Goal: Information Seeking & Learning: Get advice/opinions

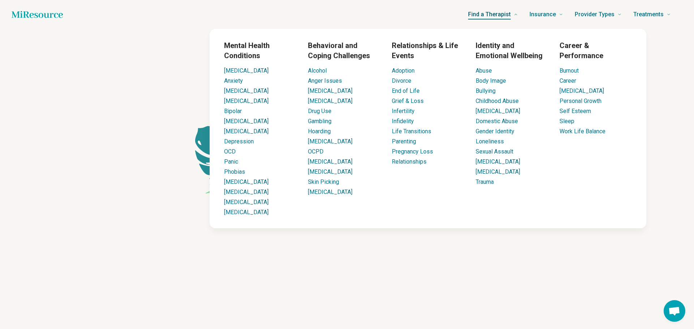
click at [491, 16] on span "Find a Therapist" at bounding box center [489, 14] width 43 height 10
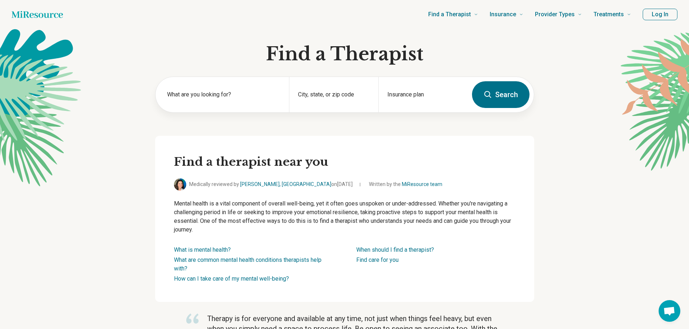
click at [656, 15] on button "Log In" at bounding box center [660, 15] width 35 height 12
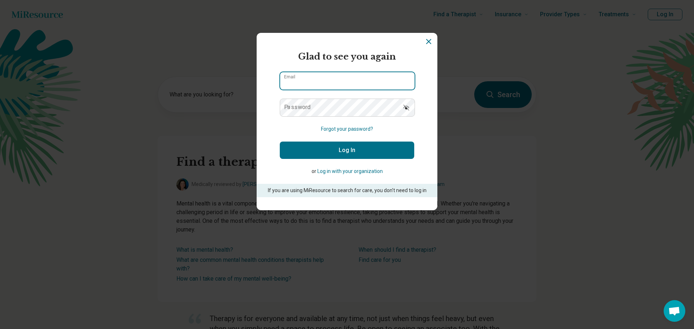
type input "**********"
click at [307, 154] on button "Log In" at bounding box center [347, 150] width 135 height 17
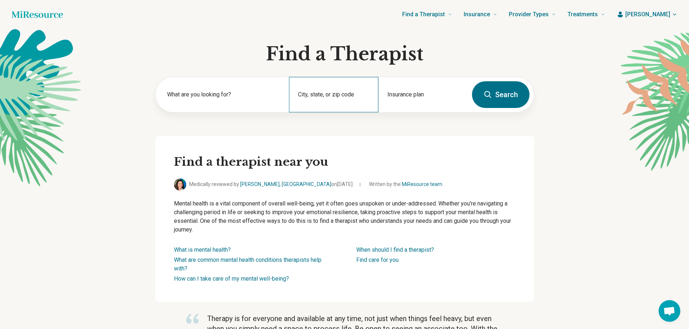
click at [305, 94] on div "City, state, or zip code" at bounding box center [333, 94] width 89 height 35
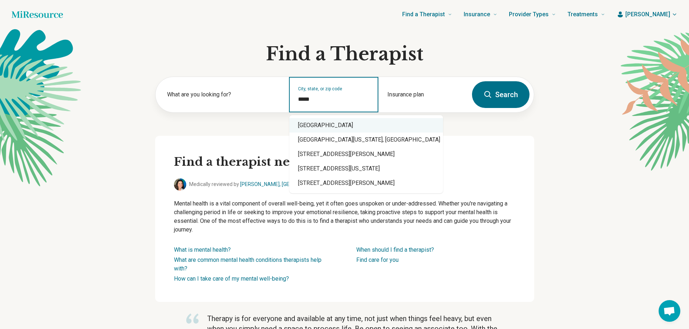
click at [344, 125] on div "Kent, OH 44240" at bounding box center [366, 125] width 154 height 14
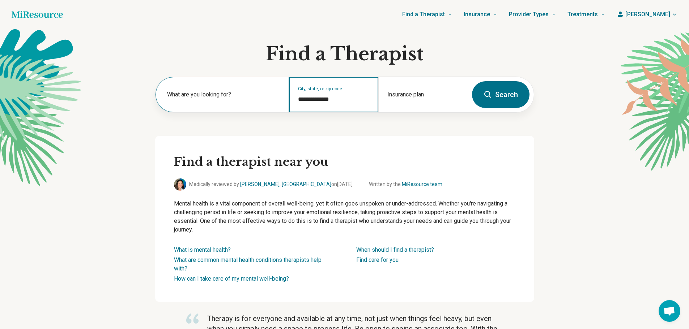
type input "**********"
click at [236, 98] on label "What are you looking for?" at bounding box center [224, 94] width 114 height 9
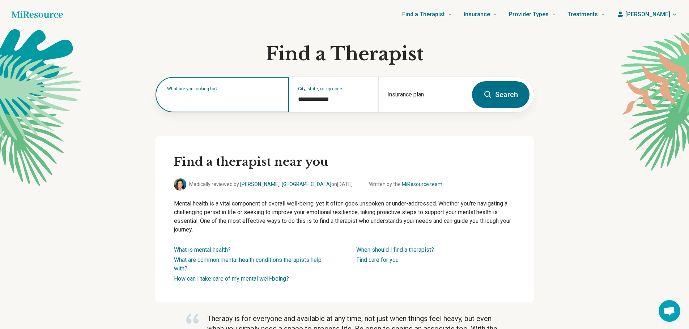
click at [236, 98] on input "text" at bounding box center [224, 98] width 114 height 9
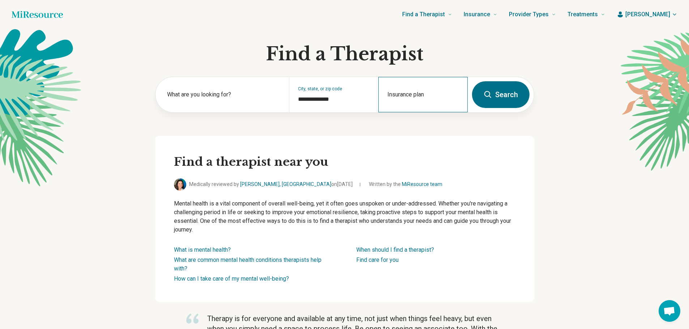
click at [408, 94] on div "Insurance plan" at bounding box center [422, 94] width 89 height 35
click at [500, 92] on button "Search" at bounding box center [501, 94] width 58 height 27
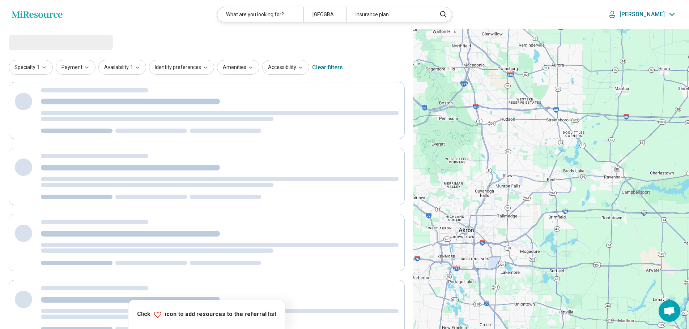
select select "***"
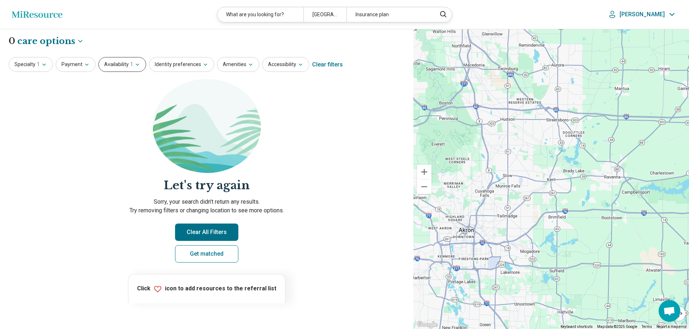
click at [127, 65] on button "Availability 1" at bounding box center [122, 64] width 48 height 15
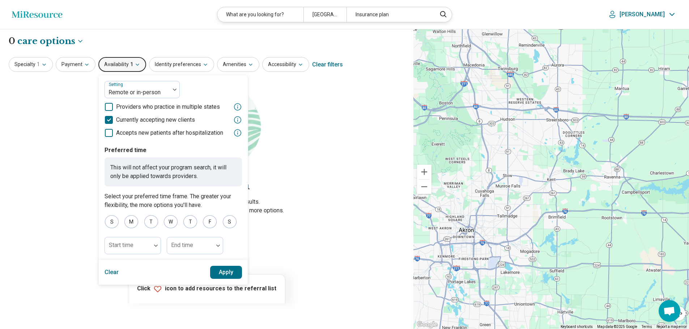
click at [127, 65] on button "Availability 1" at bounding box center [122, 64] width 48 height 15
click at [229, 271] on button "Apply" at bounding box center [226, 272] width 32 height 13
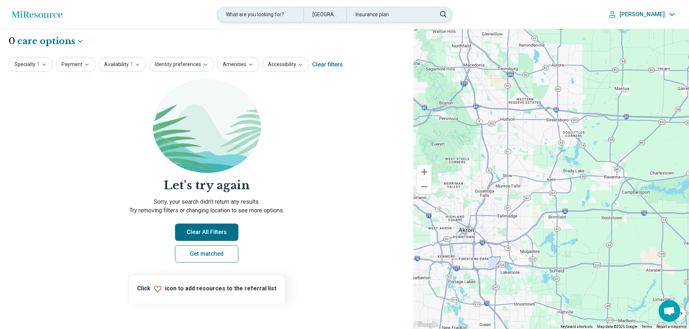
click at [332, 15] on div "Kent, OH 44240" at bounding box center [324, 14] width 43 height 15
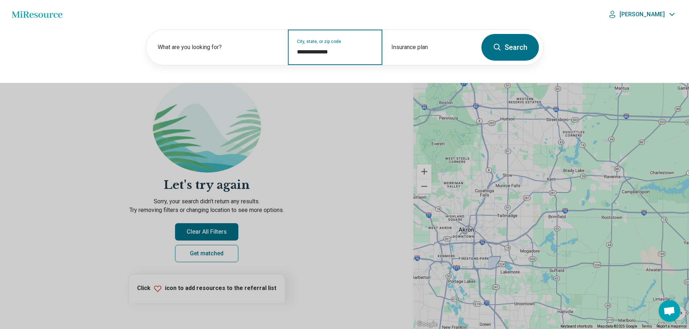
click at [322, 48] on input "**********" at bounding box center [335, 52] width 77 height 9
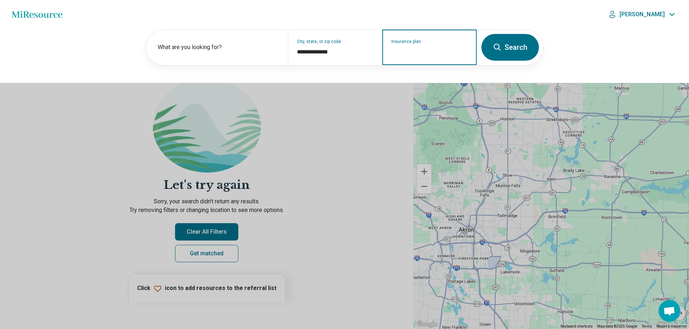
click at [423, 52] on input "Insurance plan" at bounding box center [429, 52] width 77 height 9
click at [312, 149] on button at bounding box center [344, 164] width 689 height 329
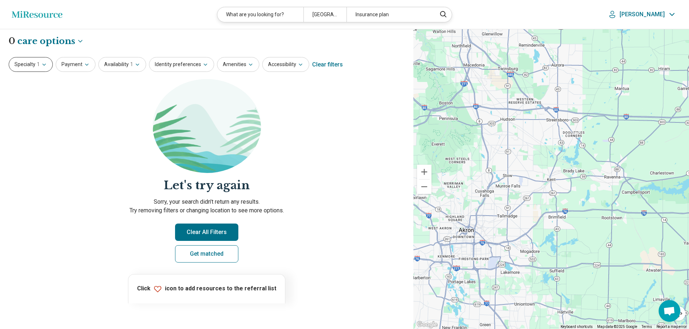
click at [35, 63] on button "Specialty 1" at bounding box center [31, 64] width 44 height 15
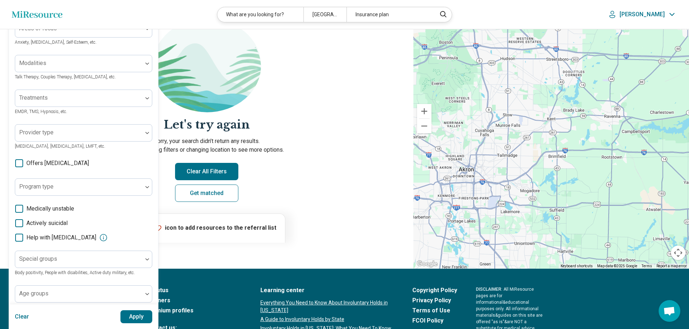
scroll to position [108, 0]
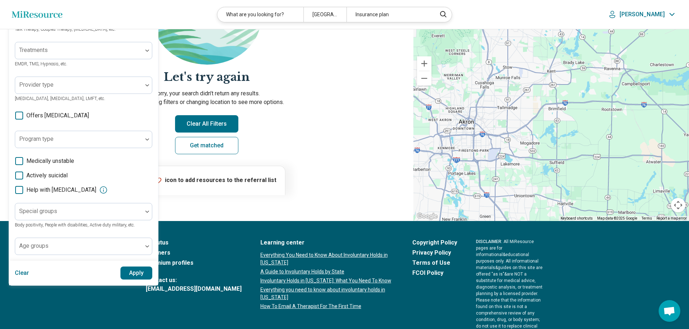
click at [19, 274] on button "Clear" at bounding box center [22, 273] width 14 height 13
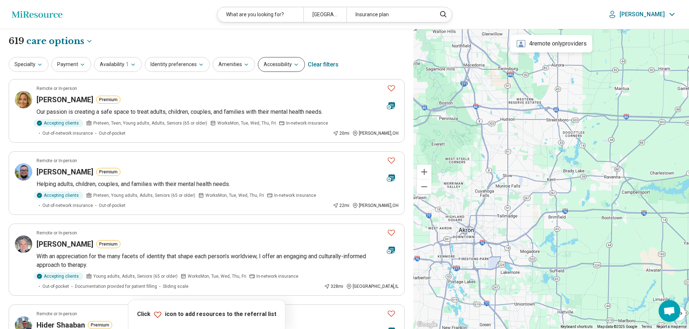
click at [293, 66] on icon "button" at bounding box center [296, 65] width 6 height 6
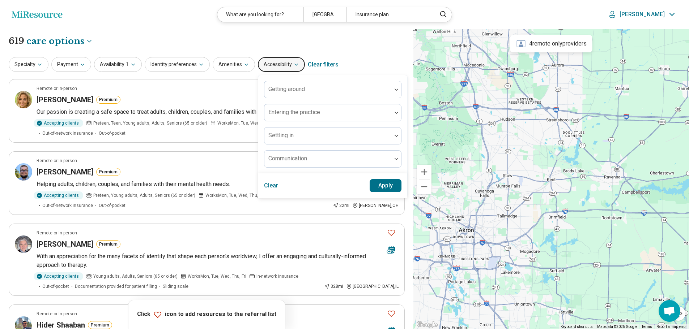
click at [293, 66] on icon "button" at bounding box center [296, 65] width 6 height 6
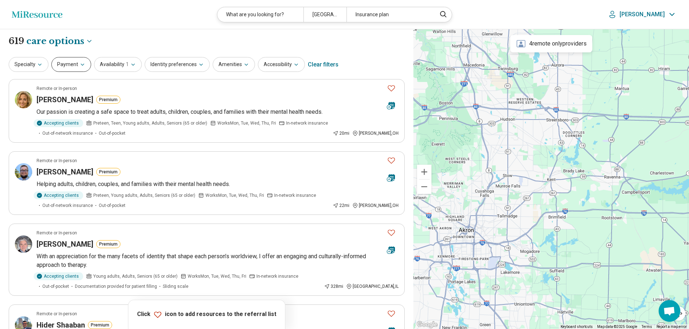
click at [80, 64] on icon "button" at bounding box center [83, 65] width 6 height 6
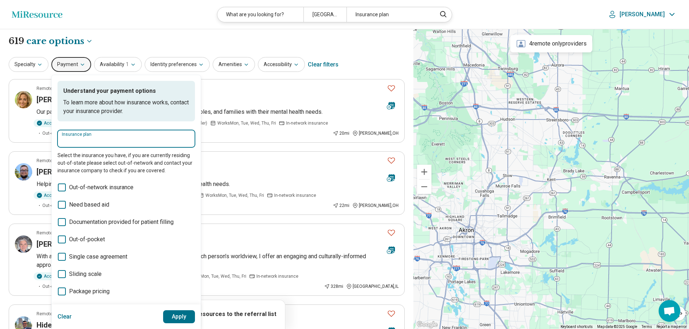
click at [102, 139] on input "Insurance plan" at bounding box center [126, 141] width 129 height 9
click at [81, 165] on div "Highmark" at bounding box center [77, 161] width 38 height 14
click at [99, 139] on input "********" at bounding box center [126, 141] width 129 height 9
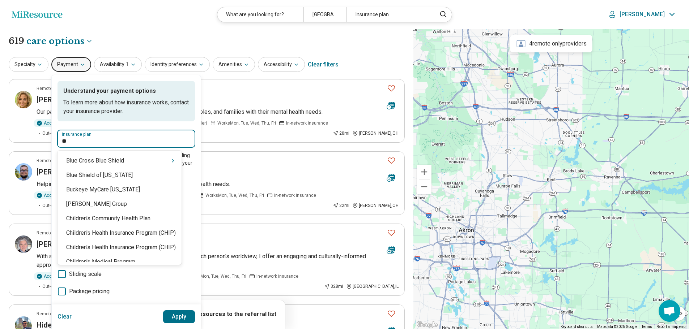
type input "*"
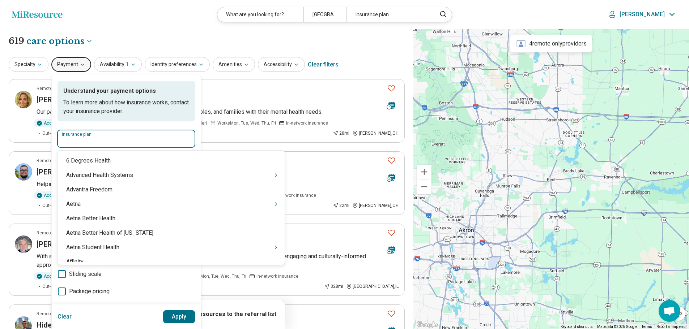
type input "*"
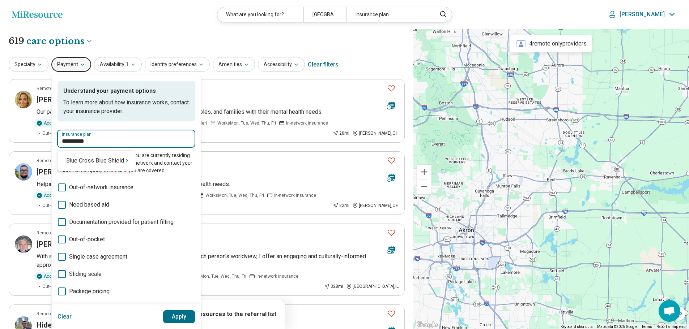
type input "**********"
click at [105, 162] on div "Blue Cross Blue Shield" at bounding box center [97, 161] width 78 height 14
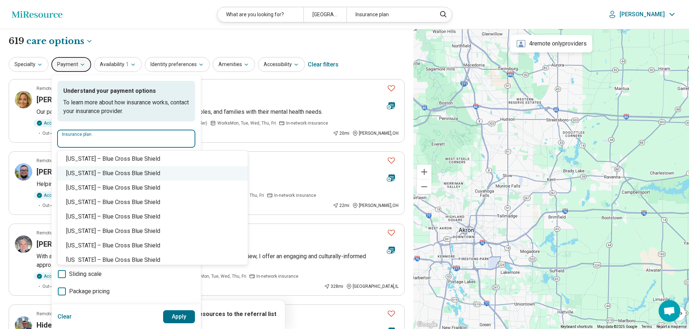
scroll to position [434, 0]
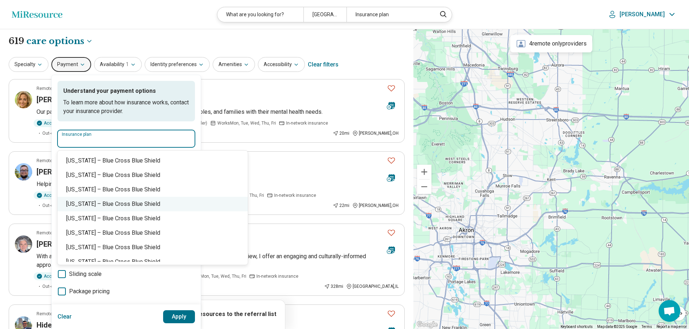
click at [144, 202] on div "Pennsylvania – Blue Cross Blue Shield" at bounding box center [153, 204] width 190 height 14
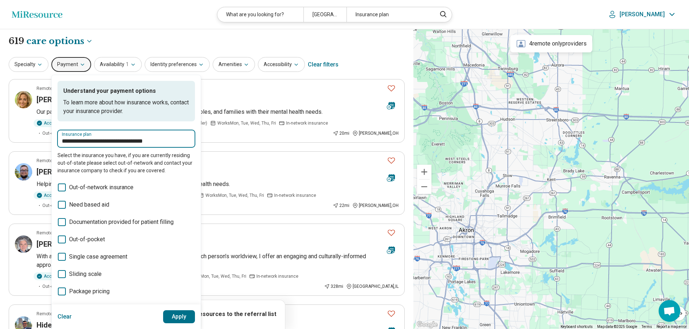
type input "**********"
click at [176, 315] on button "Apply" at bounding box center [179, 317] width 32 height 13
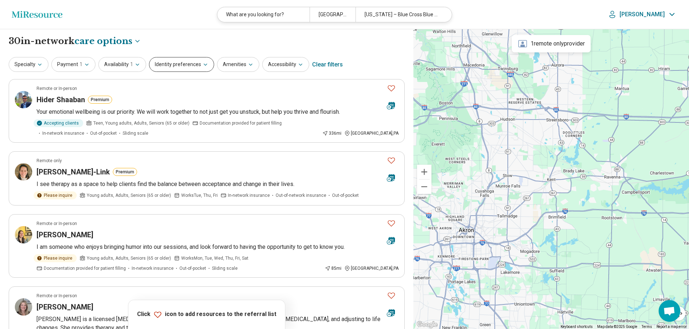
click at [204, 65] on icon "button" at bounding box center [206, 65] width 6 height 6
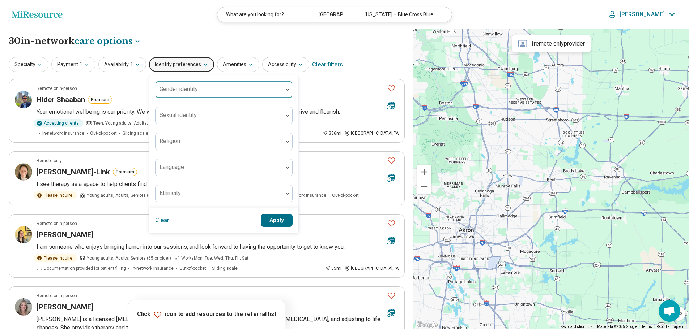
click at [283, 87] on div at bounding box center [287, 89] width 9 height 17
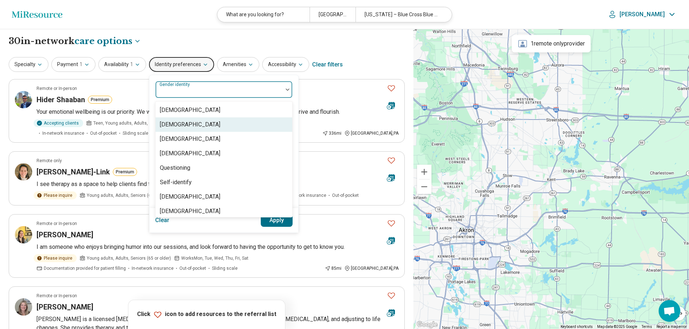
click at [173, 128] on div "[DEMOGRAPHIC_DATA]" at bounding box center [190, 124] width 60 height 9
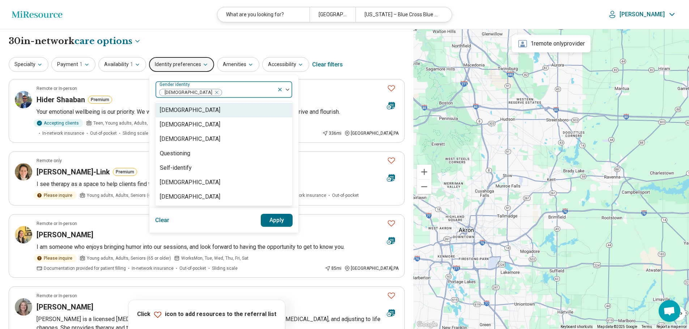
click at [276, 222] on button "Apply" at bounding box center [277, 220] width 32 height 13
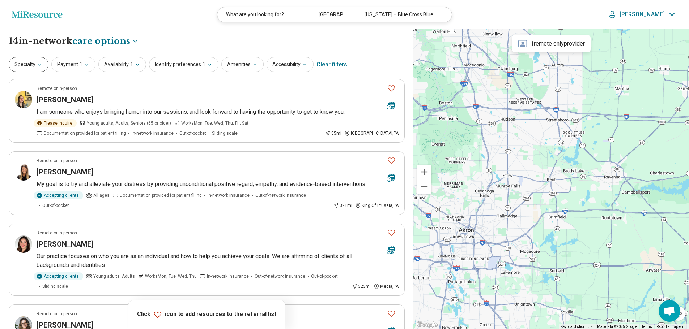
click at [31, 68] on button "Specialty" at bounding box center [29, 64] width 40 height 15
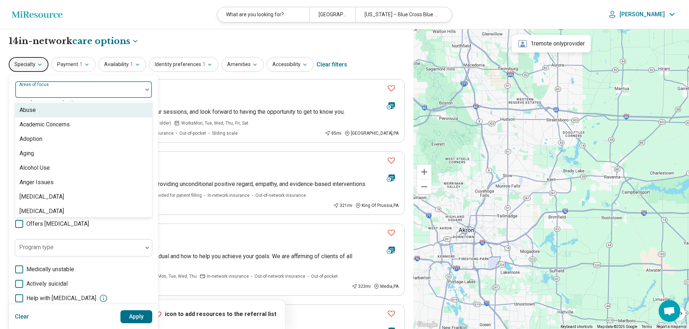
click at [149, 89] on img at bounding box center [147, 90] width 4 height 2
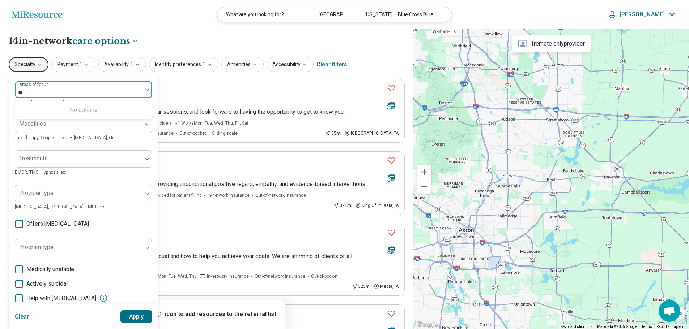
type input "*"
type input "****"
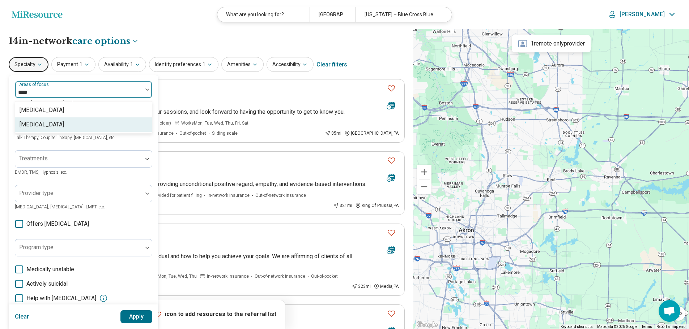
click at [34, 127] on div "[MEDICAL_DATA]" at bounding box center [42, 124] width 44 height 9
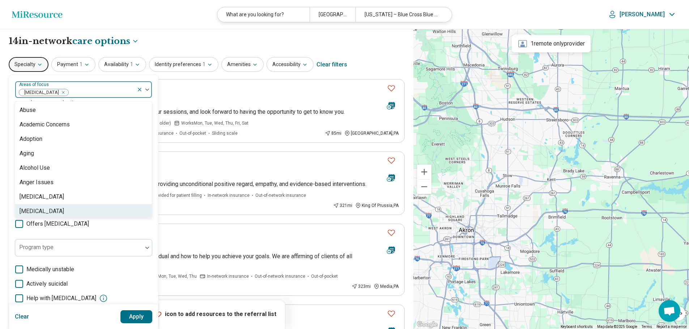
click at [135, 318] on button "Apply" at bounding box center [136, 317] width 32 height 13
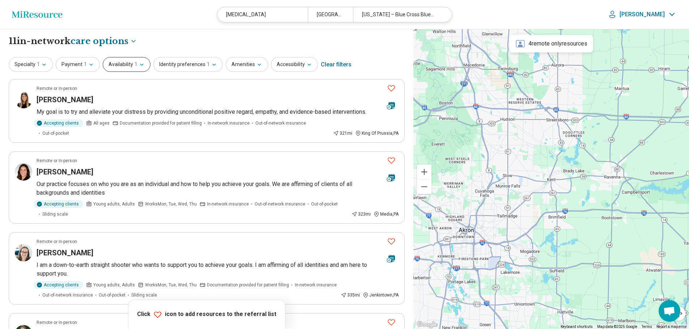
click at [141, 64] on icon "button" at bounding box center [142, 65] width 6 height 6
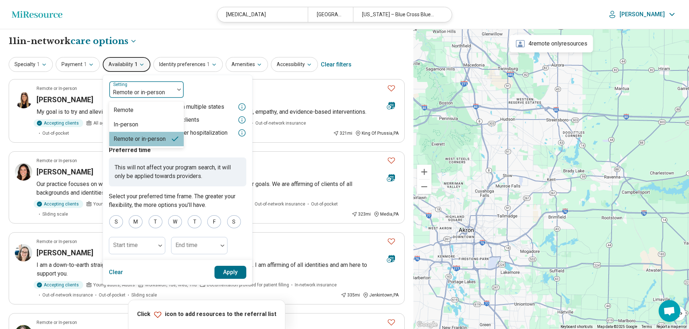
click at [178, 90] on img at bounding box center [179, 90] width 4 height 2
click at [144, 109] on div "Remote" at bounding box center [146, 110] width 74 height 14
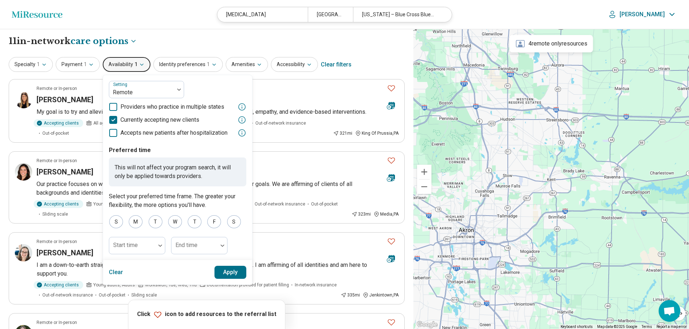
click at [223, 272] on button "Apply" at bounding box center [230, 272] width 32 height 13
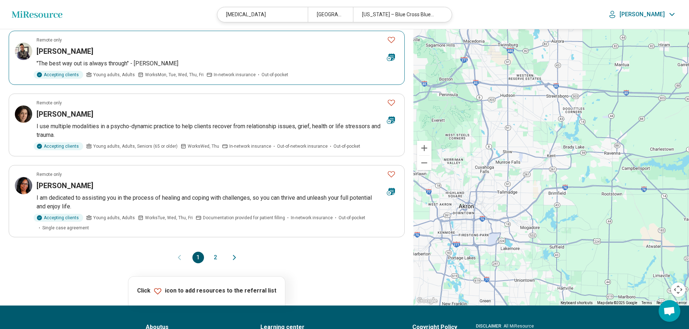
scroll to position [579, 0]
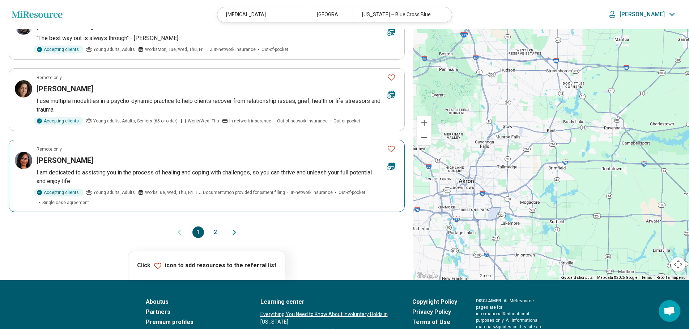
click at [74, 159] on h3 "Shadana Davis" at bounding box center [65, 161] width 57 height 10
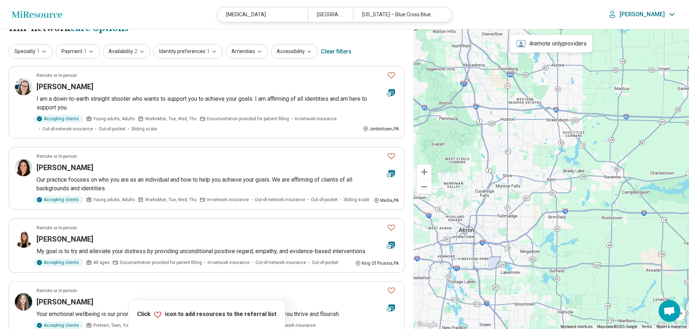
scroll to position [0, 0]
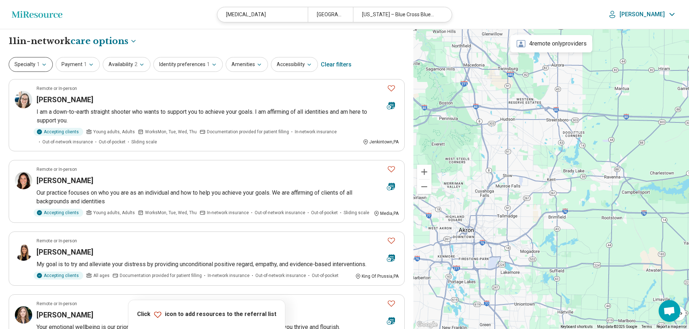
click at [31, 65] on button "Specialty 1" at bounding box center [31, 64] width 44 height 15
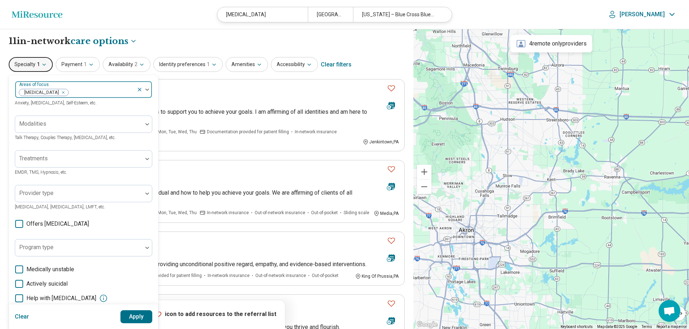
click at [79, 91] on div at bounding box center [101, 93] width 65 height 10
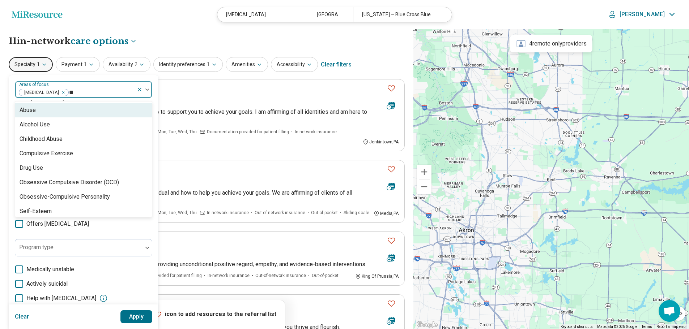
type input "***"
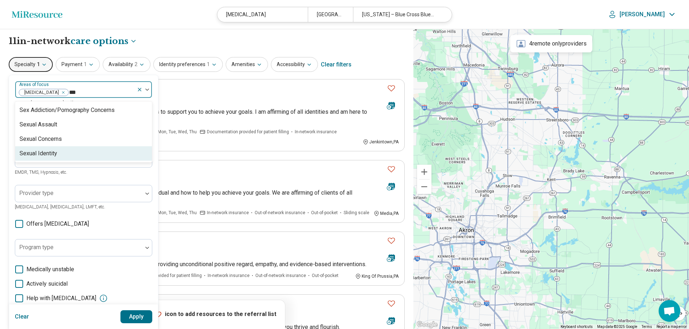
click at [41, 153] on div "Sexual Identity" at bounding box center [39, 153] width 38 height 9
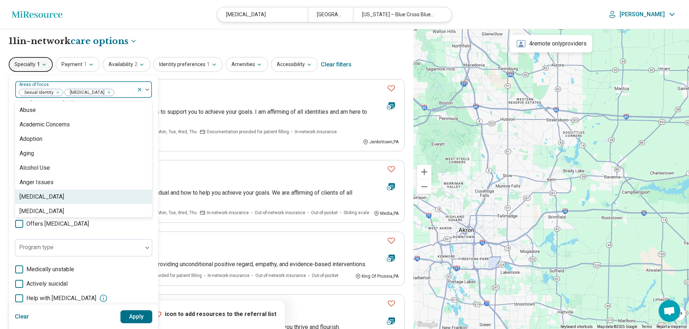
click at [132, 317] on button "Apply" at bounding box center [136, 317] width 32 height 13
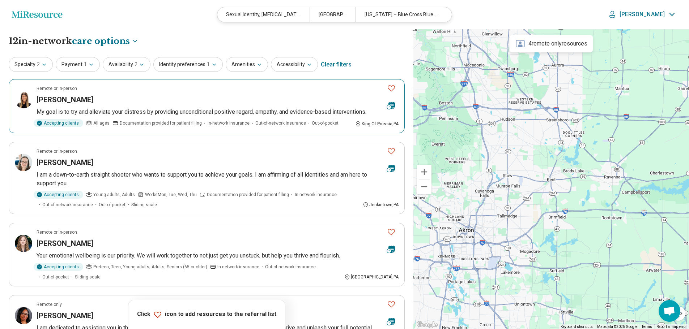
click at [63, 99] on h3 "Julia Gomes" at bounding box center [65, 100] width 57 height 10
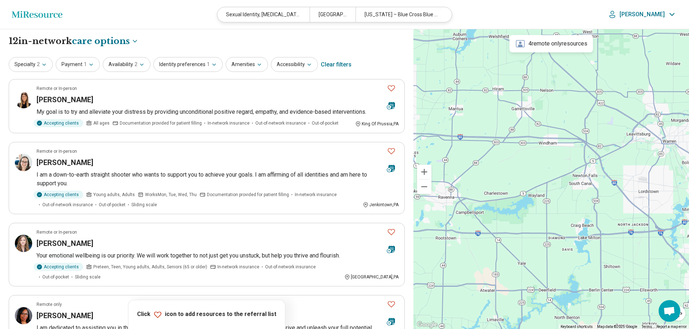
drag, startPoint x: 617, startPoint y: 162, endPoint x: 448, endPoint y: 182, distance: 170.1
click at [448, 182] on div "2" at bounding box center [551, 179] width 276 height 301
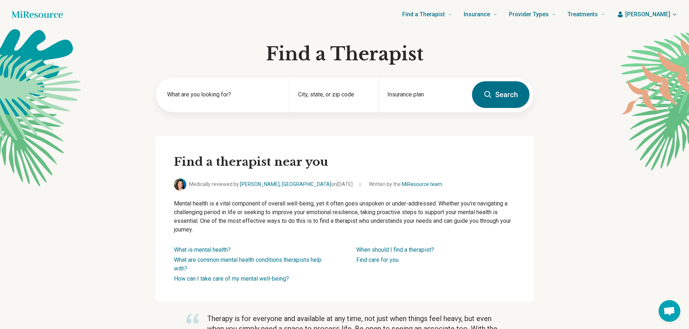
click at [504, 93] on button "Search" at bounding box center [501, 94] width 58 height 27
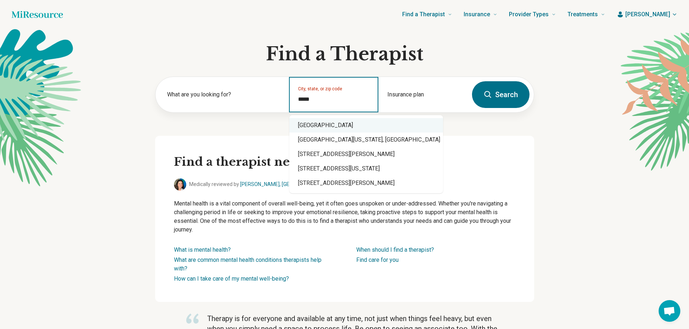
click at [325, 125] on div "Kent, OH 44240" at bounding box center [366, 125] width 154 height 14
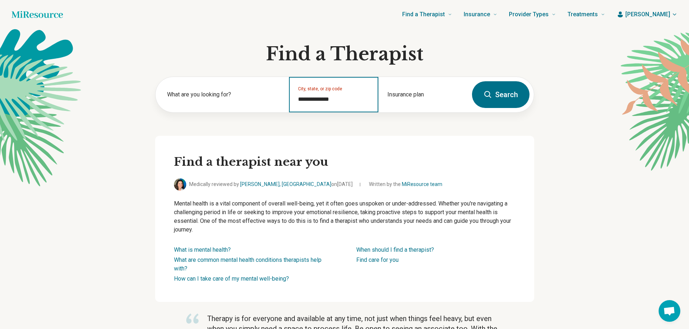
type input "**********"
click at [504, 99] on button "Search" at bounding box center [501, 94] width 58 height 27
select select "***"
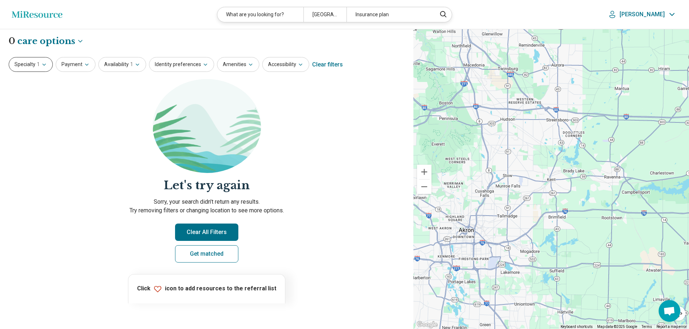
click at [43, 63] on icon "button" at bounding box center [44, 65] width 6 height 6
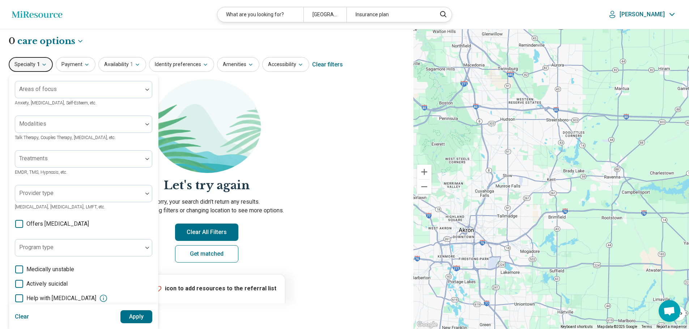
click at [20, 314] on button "Clear" at bounding box center [22, 317] width 14 height 13
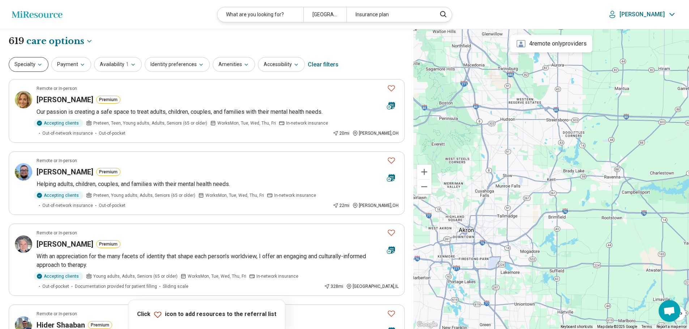
click at [40, 64] on icon "button" at bounding box center [40, 65] width 6 height 6
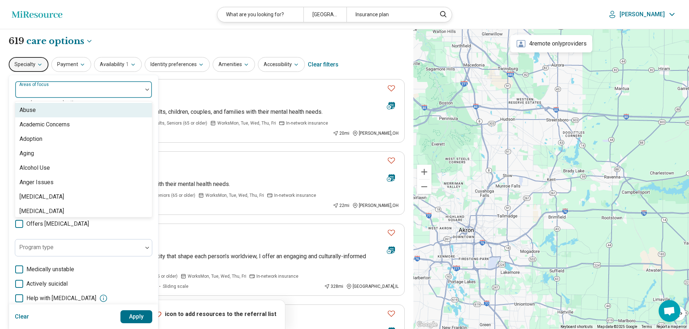
click at [97, 92] on div at bounding box center [79, 93] width 122 height 10
type input "***"
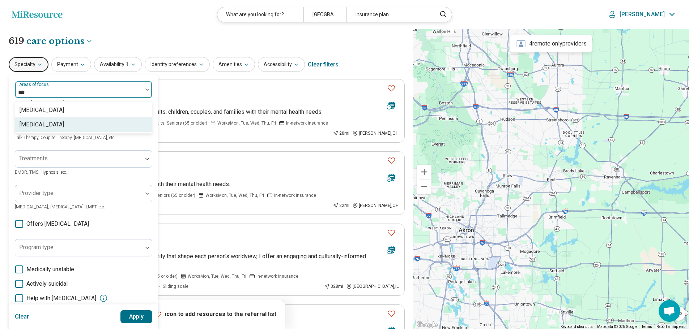
click at [46, 123] on div "[MEDICAL_DATA]" at bounding box center [42, 124] width 44 height 9
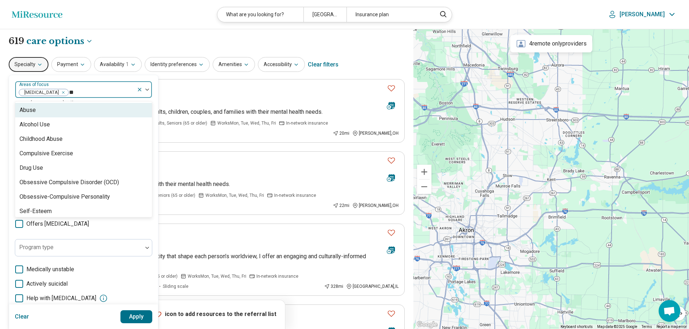
type input "***"
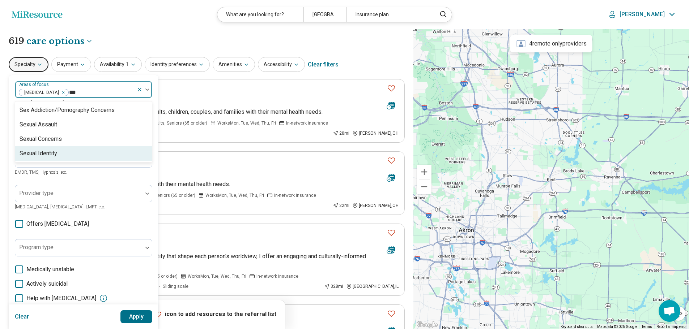
click at [63, 154] on div "Sexual Identity" at bounding box center [83, 153] width 137 height 14
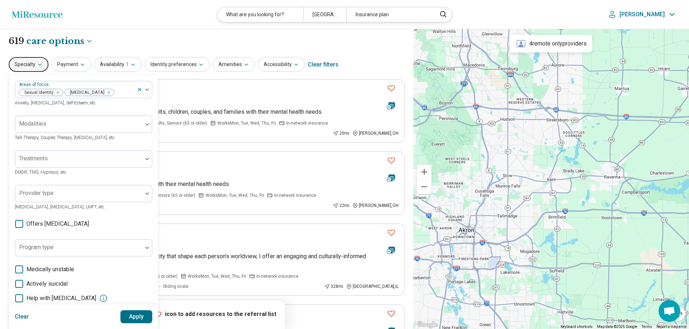
click at [140, 316] on button "Apply" at bounding box center [136, 317] width 32 height 13
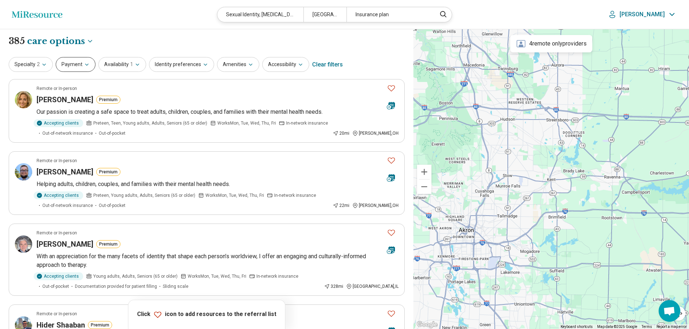
click at [86, 67] on icon "button" at bounding box center [87, 65] width 6 height 6
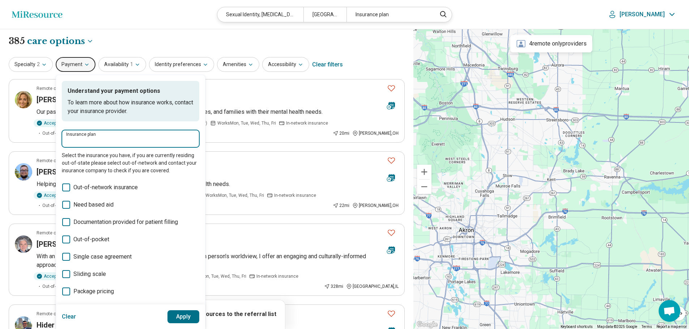
click at [86, 142] on input "Insurance plan" at bounding box center [130, 141] width 129 height 9
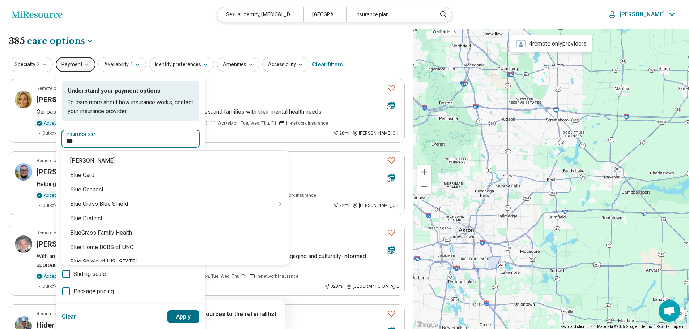
type input "****"
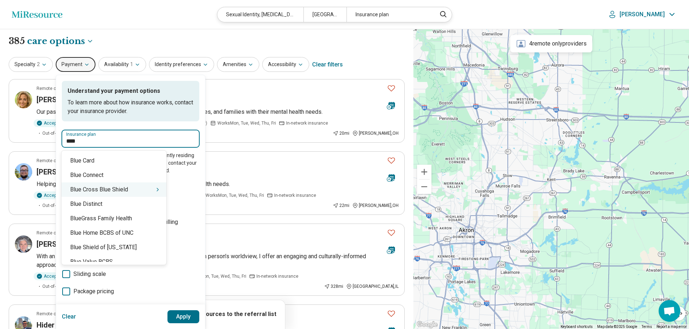
click at [99, 191] on div "Blue Cross Blue Shield" at bounding box center [113, 190] width 105 height 14
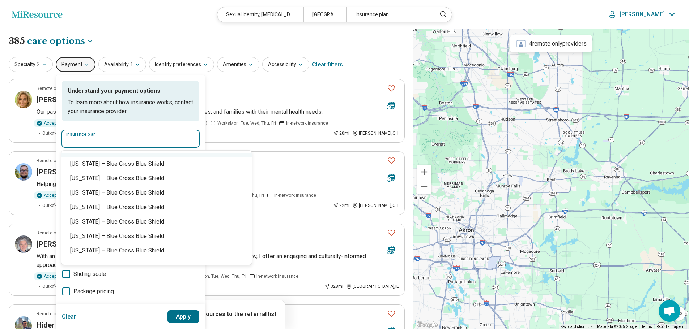
scroll to position [434, 0]
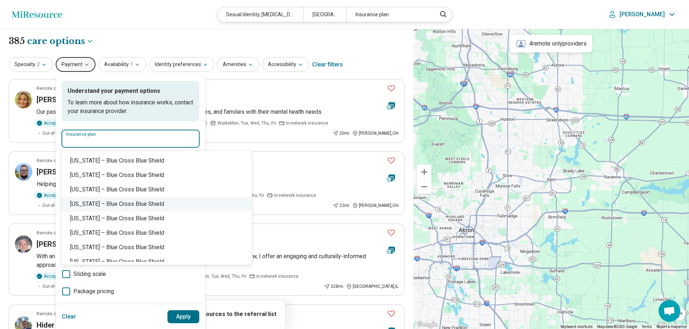
click at [127, 205] on div "Pennsylvania – Blue Cross Blue Shield" at bounding box center [156, 204] width 190 height 14
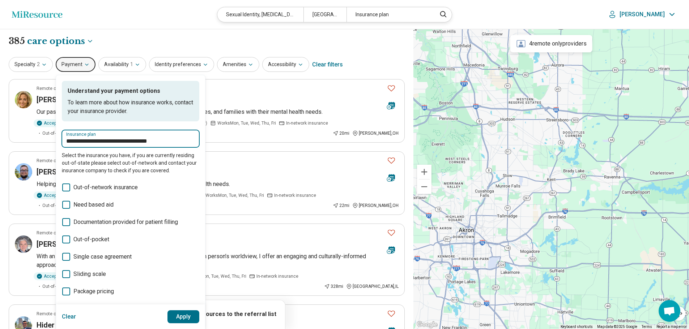
type input "**********"
click at [176, 318] on button "Apply" at bounding box center [183, 317] width 32 height 13
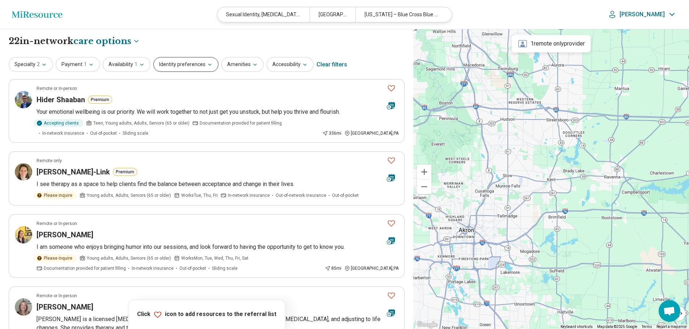
click at [208, 65] on icon "button" at bounding box center [210, 65] width 6 height 6
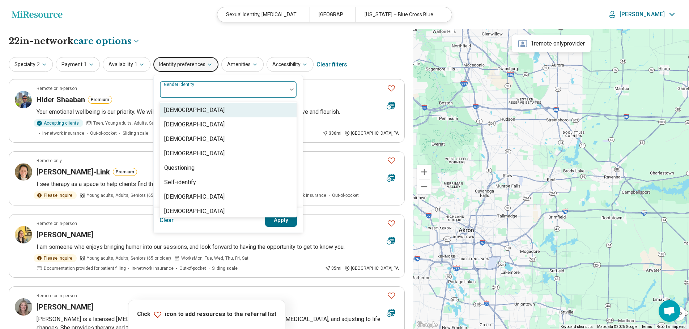
click at [243, 88] on div at bounding box center [224, 93] width 122 height 10
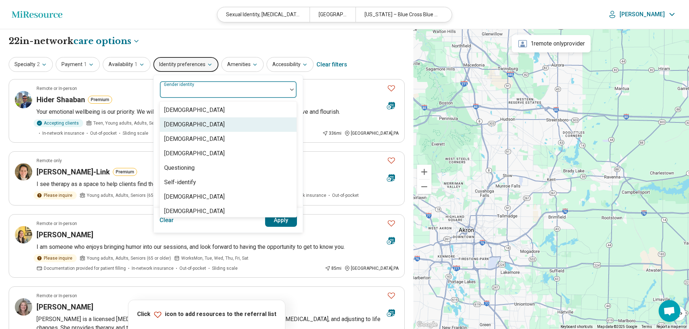
click at [201, 123] on div "[DEMOGRAPHIC_DATA]" at bounding box center [194, 124] width 60 height 9
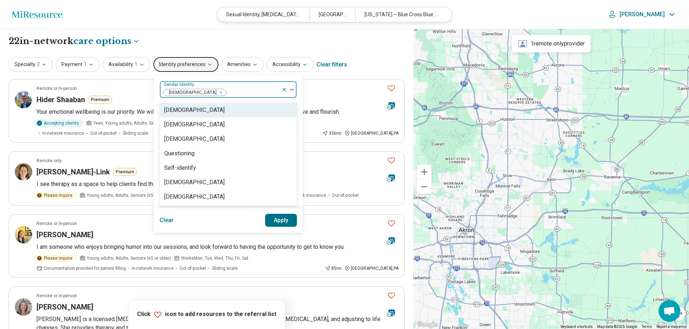
click at [276, 219] on button "Apply" at bounding box center [281, 220] width 32 height 13
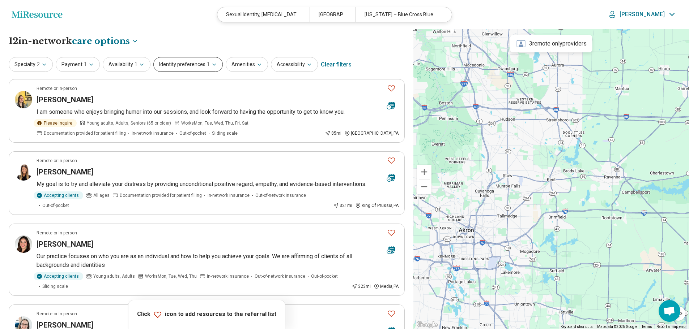
click at [214, 65] on button "Identity preferences 1" at bounding box center [187, 64] width 69 height 15
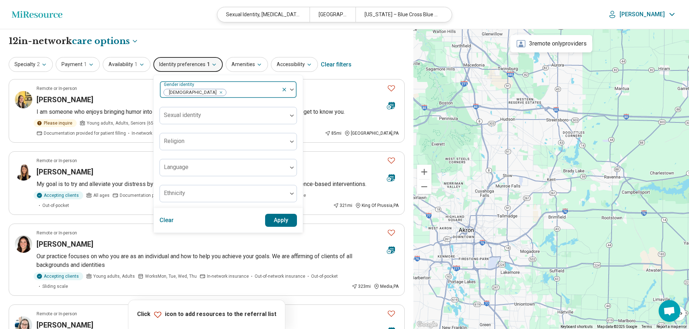
click at [290, 90] on img at bounding box center [292, 90] width 4 height 2
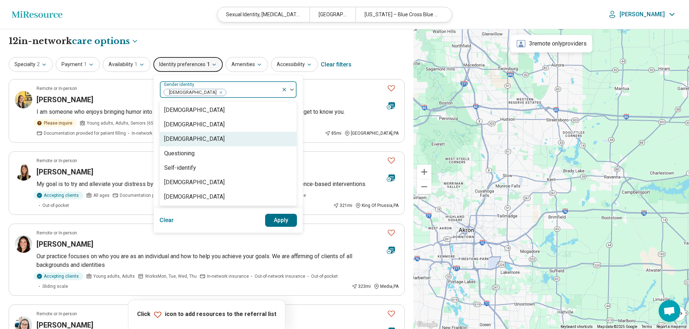
click at [173, 140] on div "Non-binary" at bounding box center [194, 139] width 60 height 9
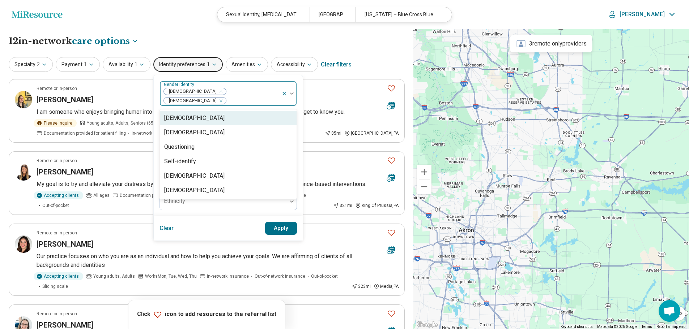
click at [290, 93] on img at bounding box center [292, 94] width 4 height 2
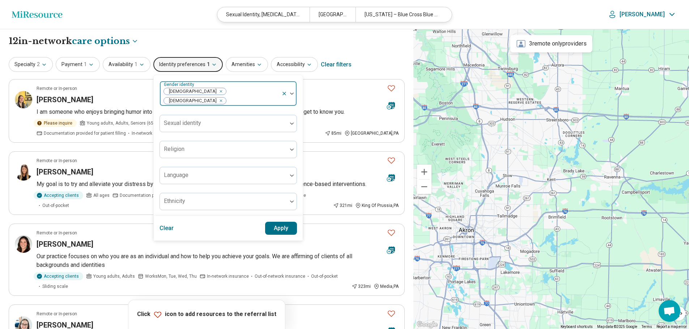
click at [290, 93] on img at bounding box center [292, 94] width 4 height 2
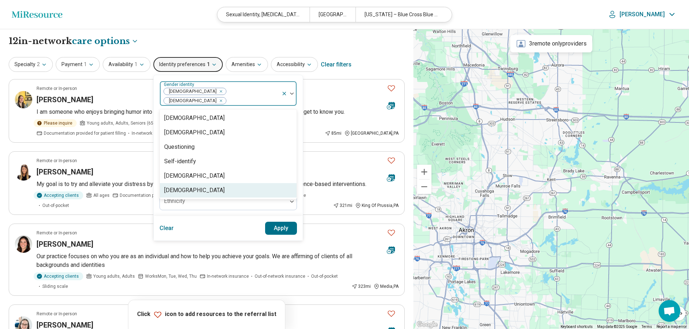
click at [195, 186] on div "Transgender Woman" at bounding box center [194, 190] width 60 height 9
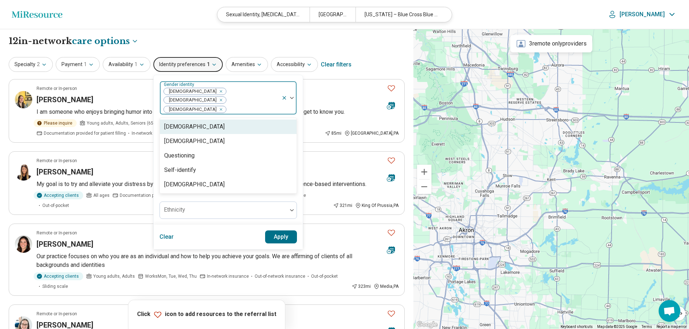
click at [290, 97] on img at bounding box center [292, 98] width 4 height 2
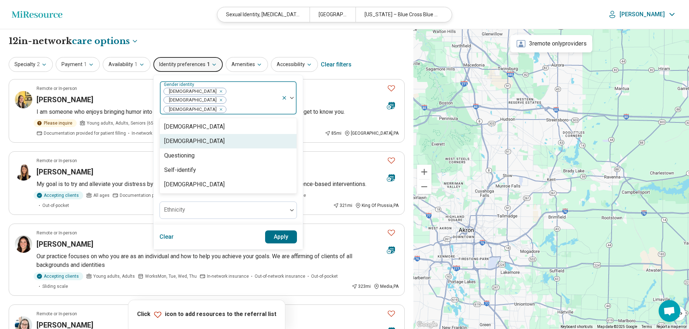
click at [186, 137] on div "Genderqueer" at bounding box center [194, 141] width 60 height 9
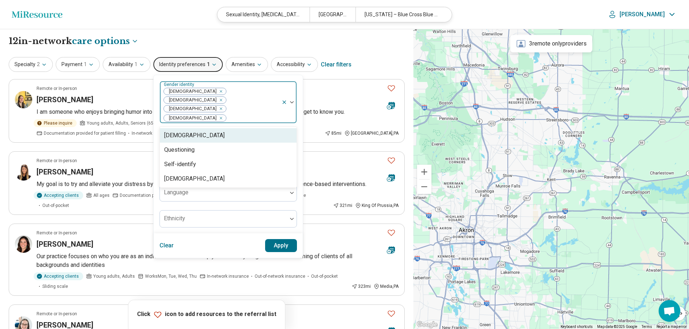
click at [289, 91] on div at bounding box center [288, 102] width 15 height 42
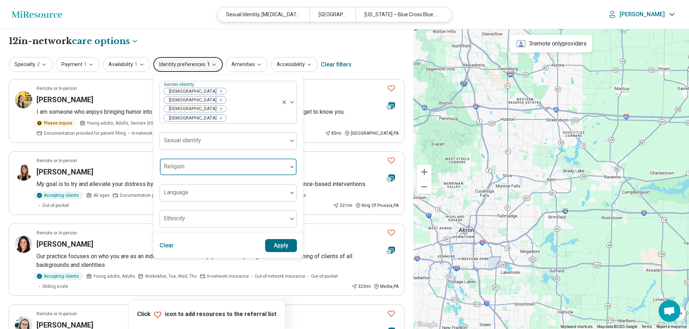
click at [290, 166] on img at bounding box center [292, 167] width 4 height 2
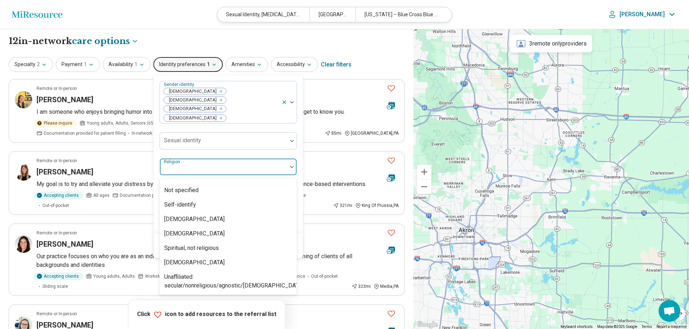
scroll to position [113, 0]
click at [183, 273] on div "Unaffiliated: secular/nonreligious/agnostic/atheist" at bounding box center [233, 281] width 139 height 17
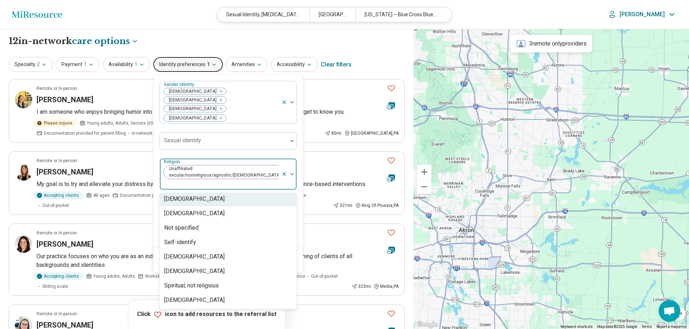
click at [290, 173] on img at bounding box center [292, 174] width 4 height 2
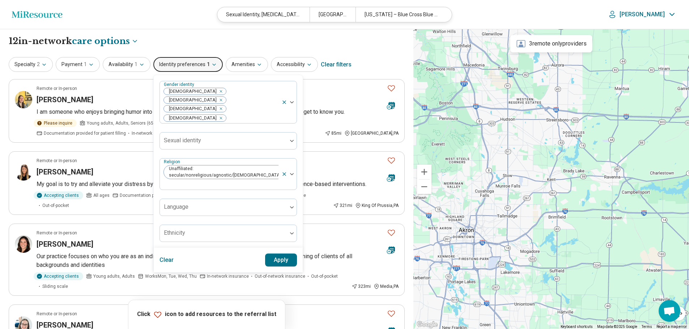
click at [274, 254] on button "Apply" at bounding box center [281, 260] width 32 height 13
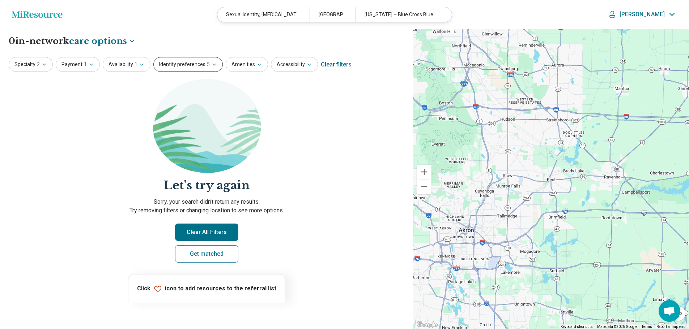
click at [213, 64] on icon "button" at bounding box center [214, 64] width 3 height 1
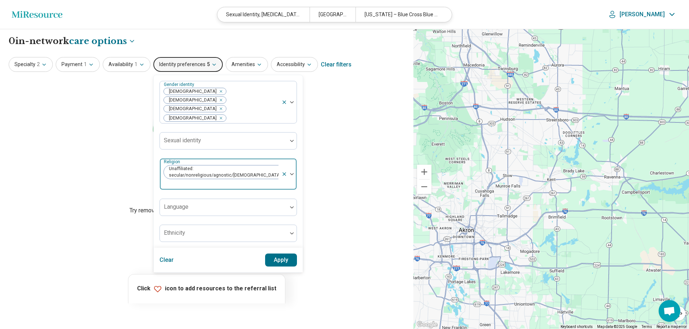
click at [283, 173] on icon at bounding box center [284, 174] width 3 height 3
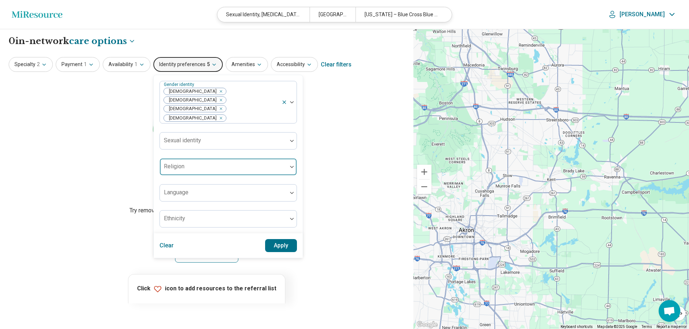
click at [285, 239] on button "Apply" at bounding box center [281, 245] width 32 height 13
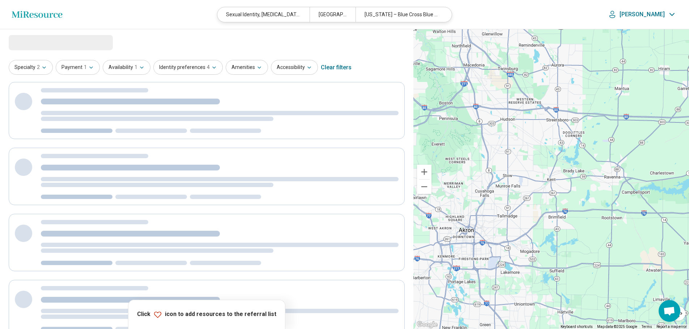
select select "***"
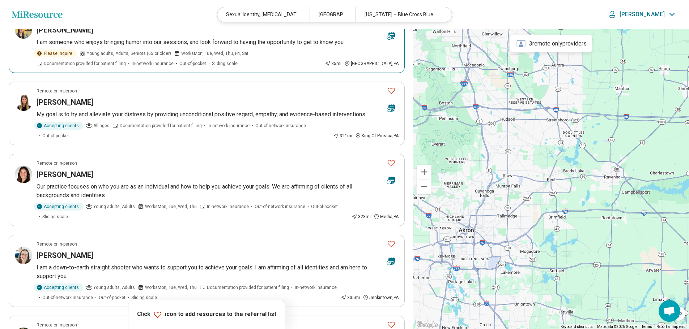
scroll to position [108, 0]
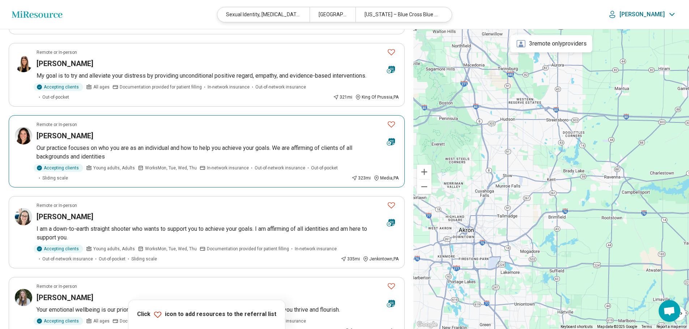
click at [62, 131] on h3 "Jessica Burman" at bounding box center [65, 136] width 57 height 10
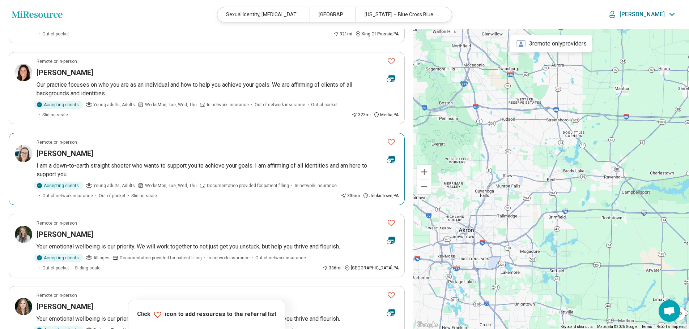
scroll to position [253, 0]
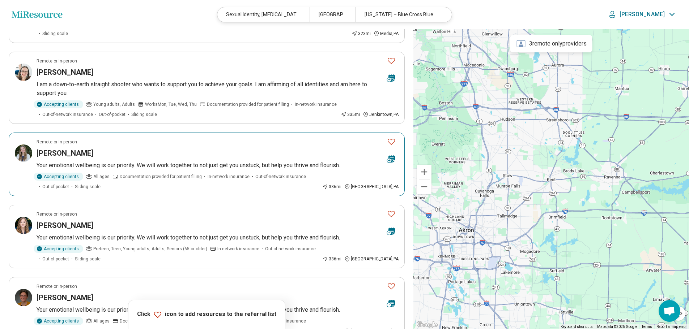
click at [63, 148] on h3 "Emily Cote" at bounding box center [65, 153] width 57 height 10
click at [391, 137] on icon "Favorite" at bounding box center [391, 141] width 9 height 9
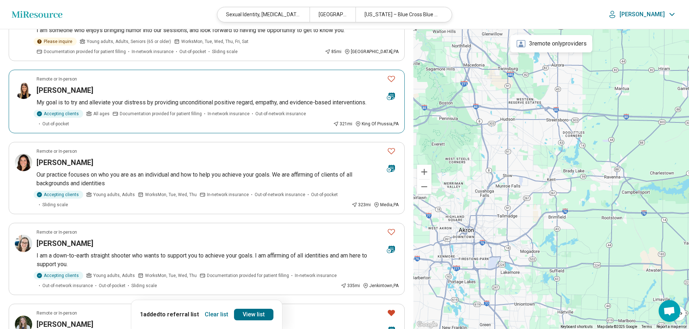
scroll to position [72, 0]
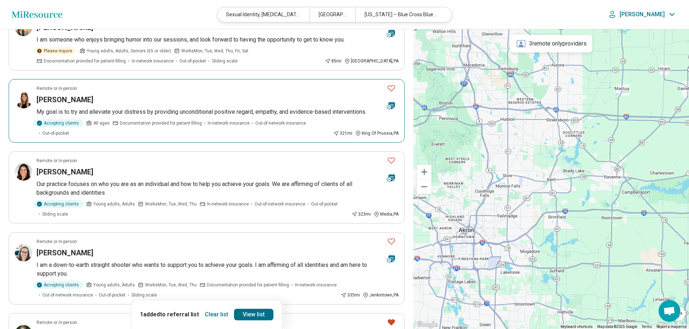
click at [391, 90] on icon "Favorite" at bounding box center [391, 88] width 9 height 9
click at [389, 156] on icon "Favorite" at bounding box center [391, 160] width 9 height 9
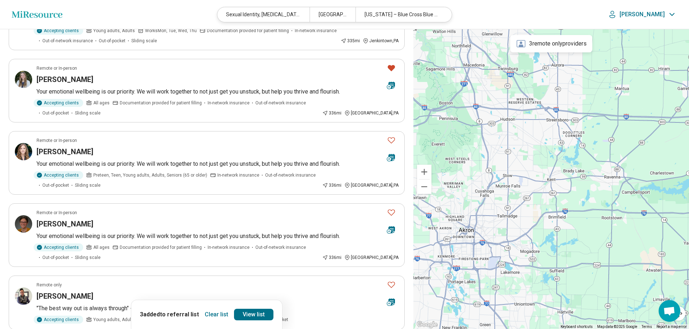
scroll to position [325, 0]
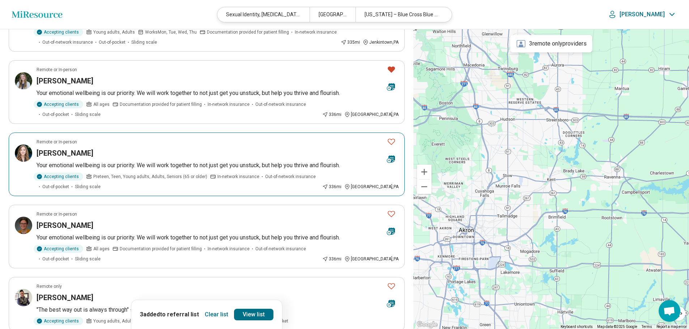
click at [84, 148] on h3 "Jessica Henninger" at bounding box center [65, 153] width 57 height 10
click at [391, 139] on icon "Favorite" at bounding box center [391, 142] width 7 height 6
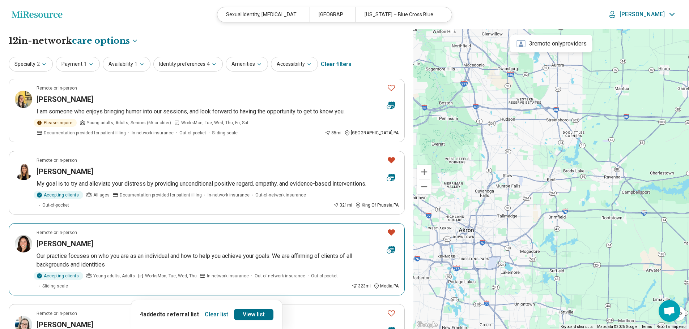
scroll to position [0, 0]
click at [93, 101] on h3 "Jennifer Jasiekiewicz" at bounding box center [65, 100] width 57 height 10
click at [391, 88] on icon "Favorite" at bounding box center [391, 88] width 9 height 9
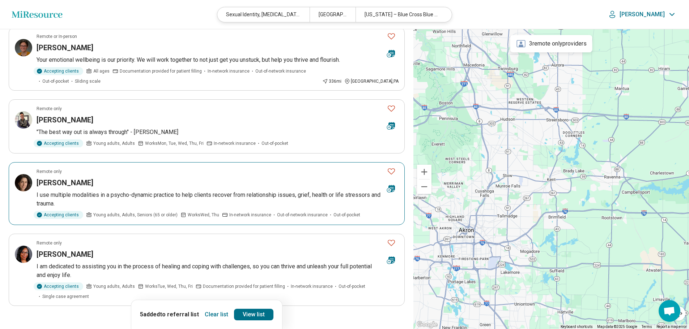
scroll to position [506, 0]
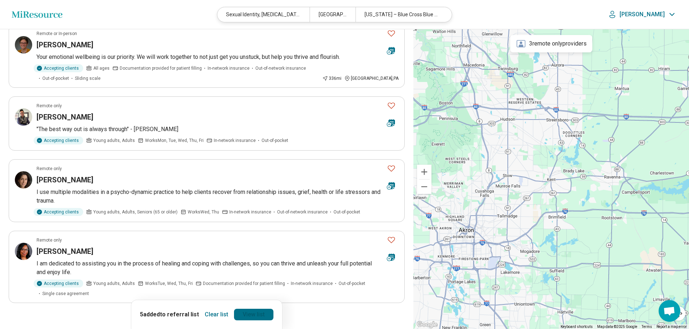
click at [253, 313] on link "View list" at bounding box center [253, 315] width 39 height 12
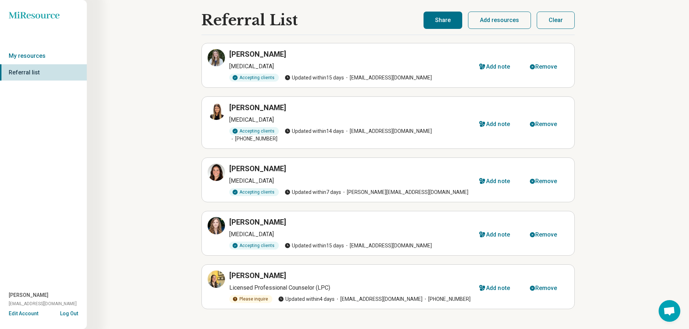
click at [453, 22] on button "Share" at bounding box center [442, 20] width 39 height 17
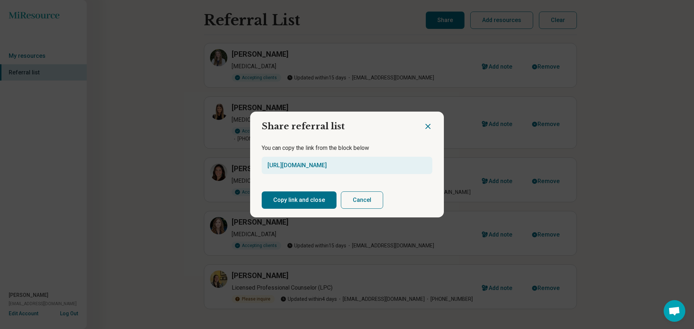
click at [310, 199] on button "Copy link and close" at bounding box center [299, 200] width 75 height 17
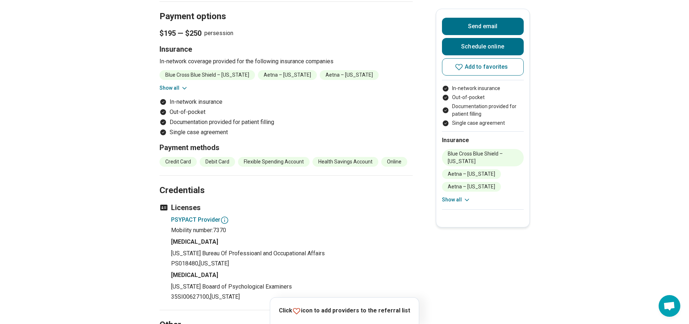
scroll to position [470, 0]
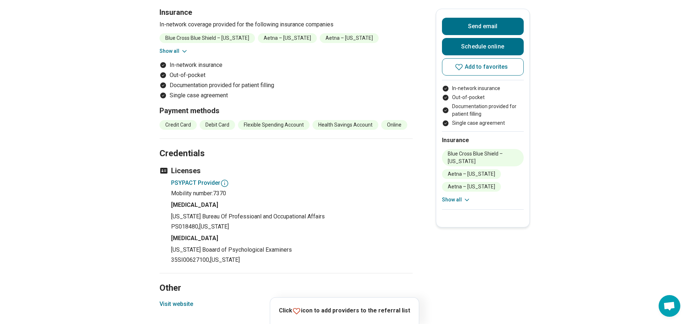
click at [229, 182] on icon at bounding box center [224, 183] width 9 height 9
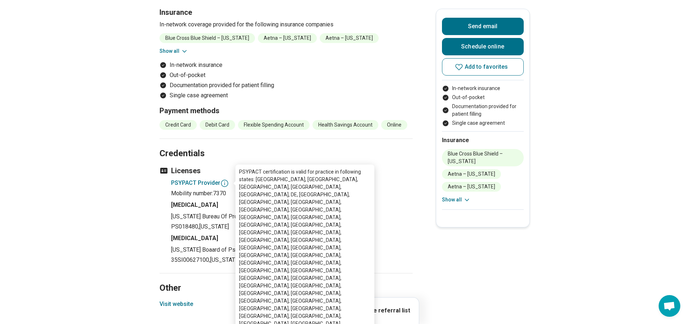
click at [229, 182] on icon at bounding box center [224, 183] width 9 height 9
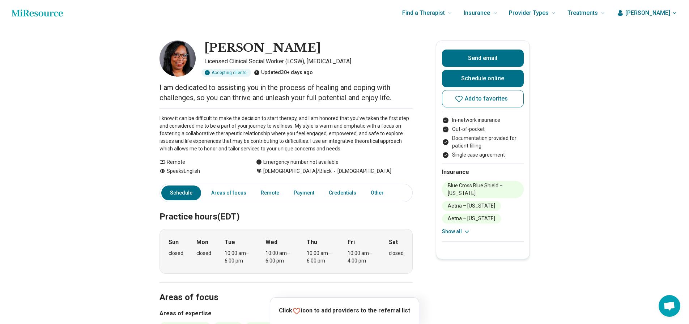
scroll to position [0, 0]
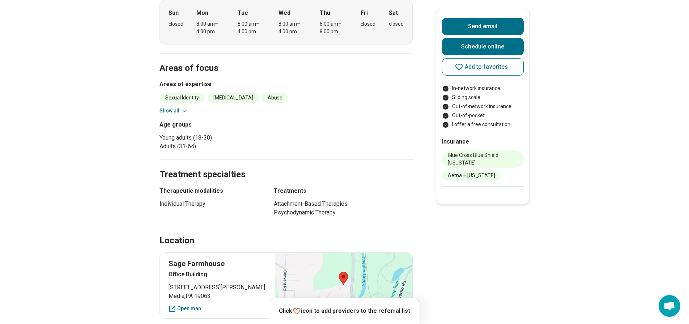
scroll to position [362, 0]
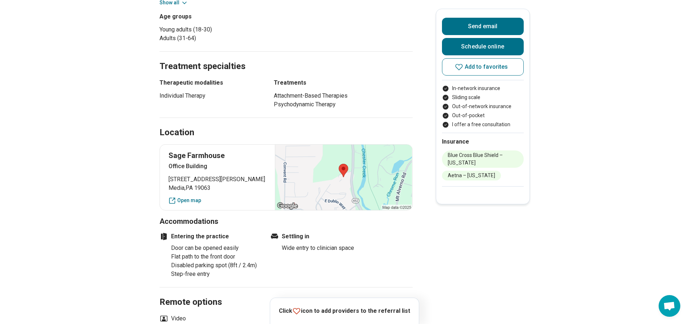
click at [352, 192] on div at bounding box center [343, 177] width 137 height 65
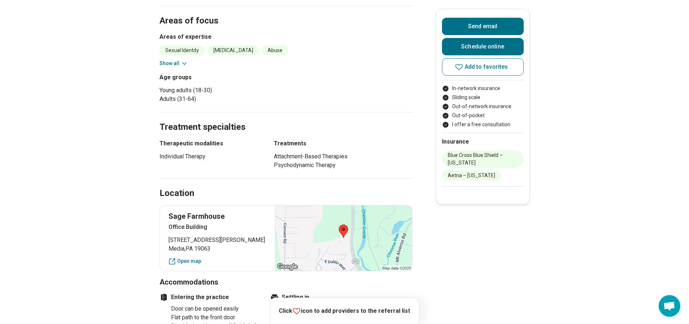
scroll to position [398, 0]
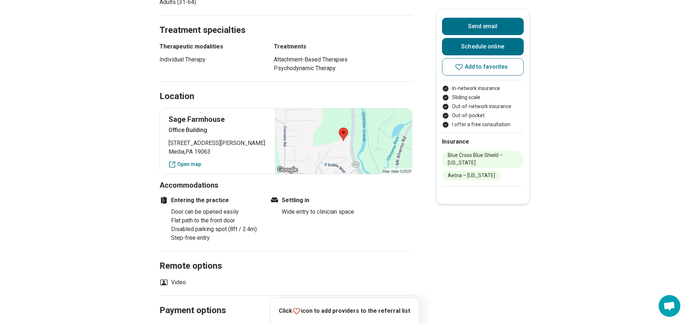
click at [359, 165] on div at bounding box center [343, 140] width 137 height 65
drag, startPoint x: 359, startPoint y: 165, endPoint x: 344, endPoint y: 162, distance: 15.5
click at [344, 162] on div at bounding box center [343, 140] width 137 height 65
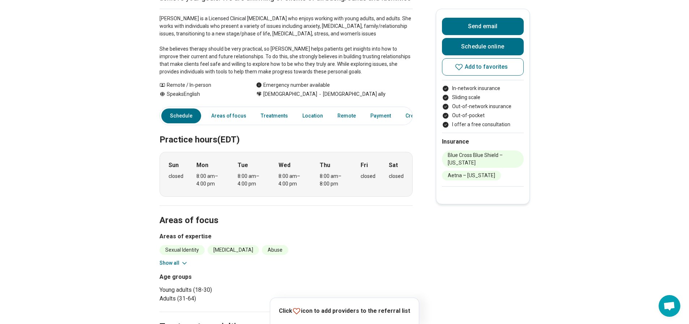
scroll to position [0, 0]
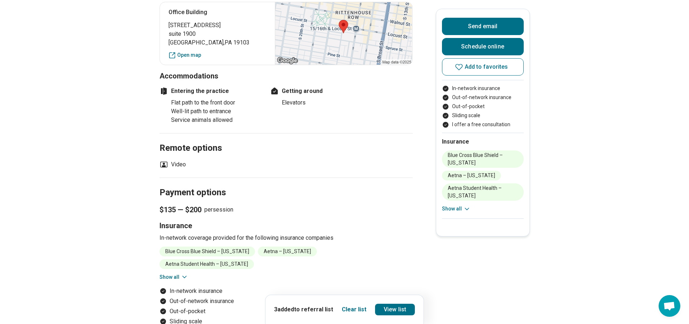
scroll to position [325, 0]
